Goal: Information Seeking & Learning: Learn about a topic

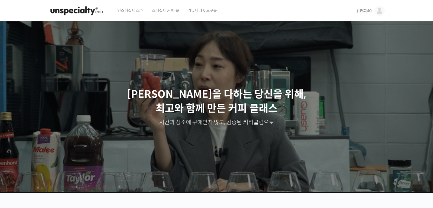
click at [377, 8] on img at bounding box center [379, 11] width 10 height 10
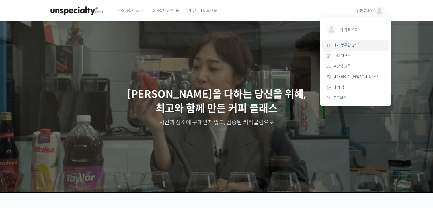
click at [350, 48] on span "내가 등록한 강의" at bounding box center [345, 45] width 25 height 5
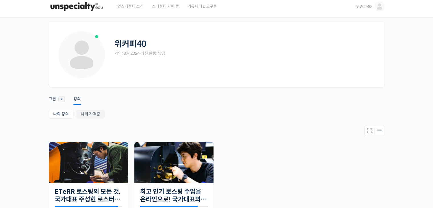
scroll to position [57, 0]
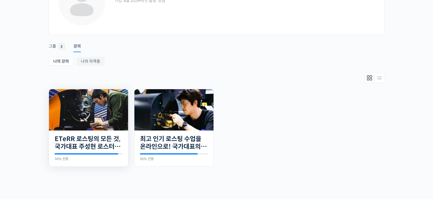
click at [85, 124] on img at bounding box center [88, 109] width 79 height 41
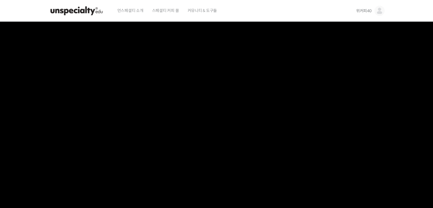
scroll to position [28, 0]
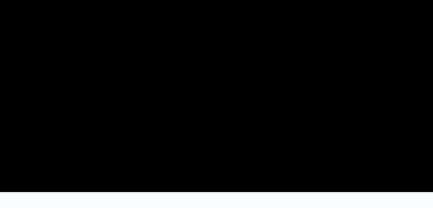
click at [218, 90] on video at bounding box center [217, 91] width 336 height 196
click at [16, 149] on section at bounding box center [216, 92] width 433 height 199
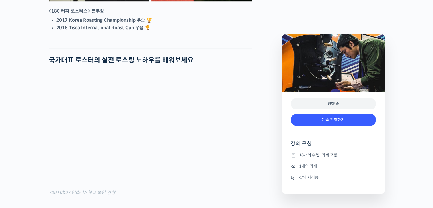
scroll to position [370, 0]
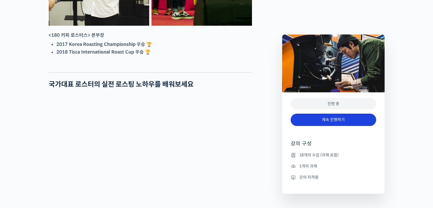
click at [338, 118] on link "계속 진행하기" at bounding box center [333, 120] width 85 height 12
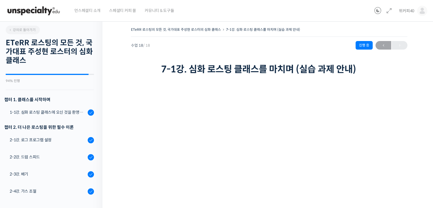
scroll to position [274, 0]
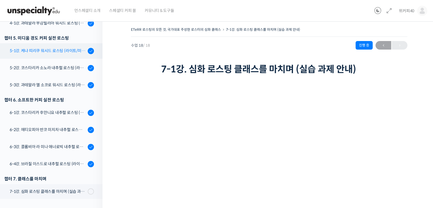
click at [58, 49] on div "5-1강. 케냐 띠리쿠 워시드 로스팅 (라이트/미디움/다크)" at bounding box center [48, 51] width 76 height 6
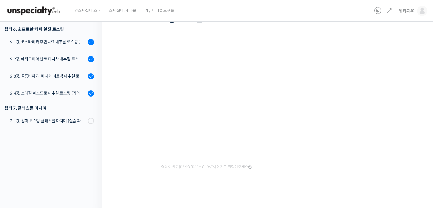
scroll to position [236, 0]
